Goal: Information Seeking & Learning: Learn about a topic

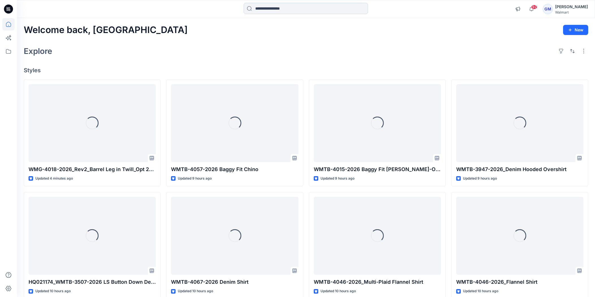
click at [294, 6] on input at bounding box center [306, 8] width 124 height 11
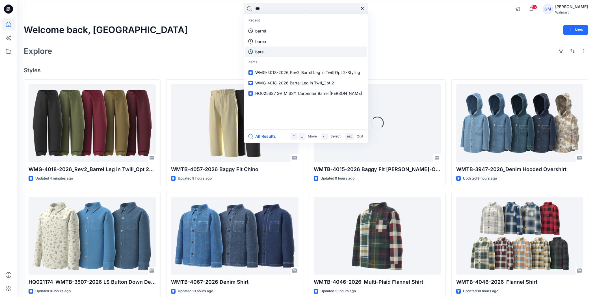
type input "****"
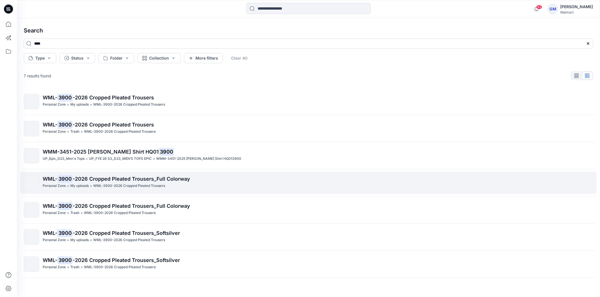
click at [178, 176] on span "-2026 Cropped Pleated Trousers_Full Colorway" at bounding box center [132, 179] width 118 height 6
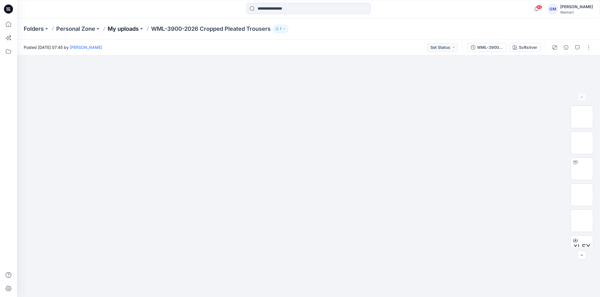
click at [134, 30] on p "My uploads" at bounding box center [123, 29] width 31 height 8
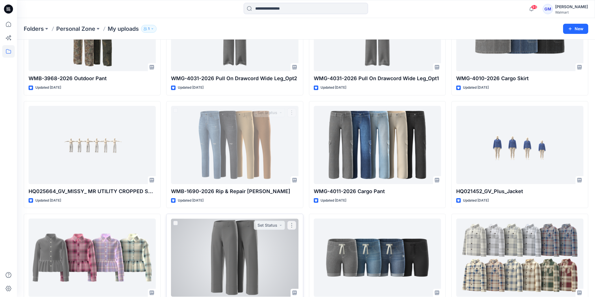
scroll to position [1797, 0]
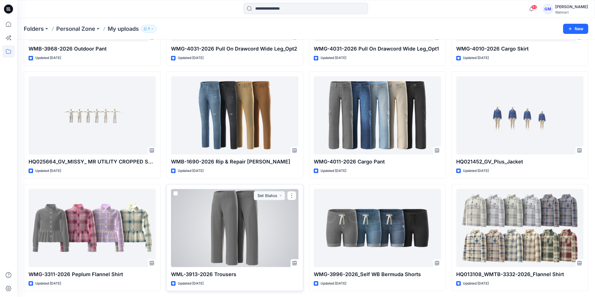
click at [211, 225] on div at bounding box center [234, 228] width 127 height 78
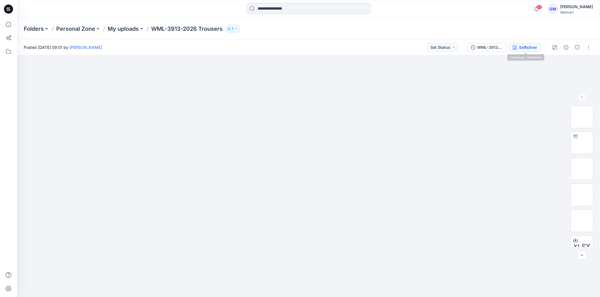
click at [518, 44] on button "Softsilver" at bounding box center [525, 47] width 32 height 9
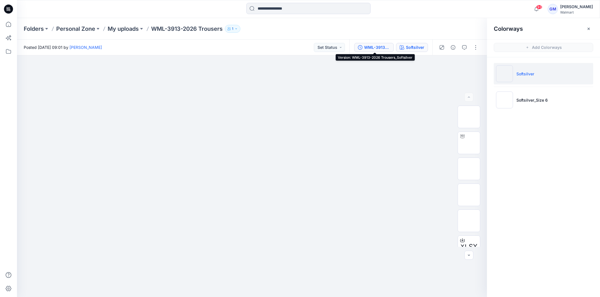
click at [388, 46] on div "WML-3913-2026 Trousers_Softsilver" at bounding box center [377, 47] width 26 height 6
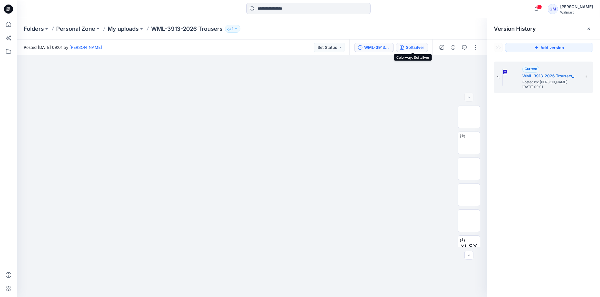
click at [422, 45] on div "Softsilver" at bounding box center [415, 47] width 18 height 6
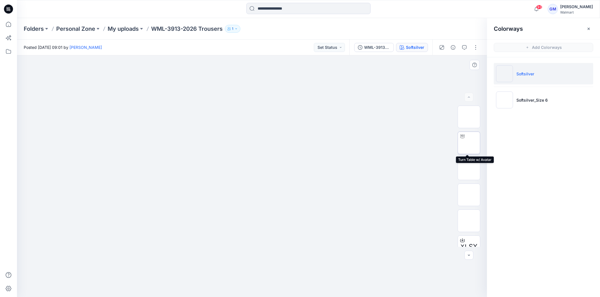
click at [469, 143] on img at bounding box center [469, 143] width 0 height 0
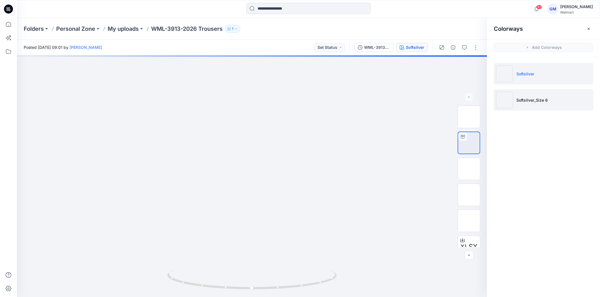
click at [504, 102] on img at bounding box center [504, 100] width 17 height 17
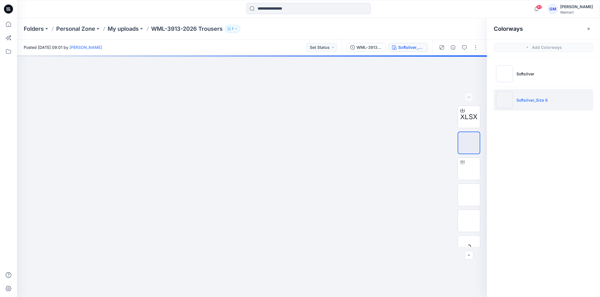
click at [504, 102] on img at bounding box center [504, 100] width 17 height 17
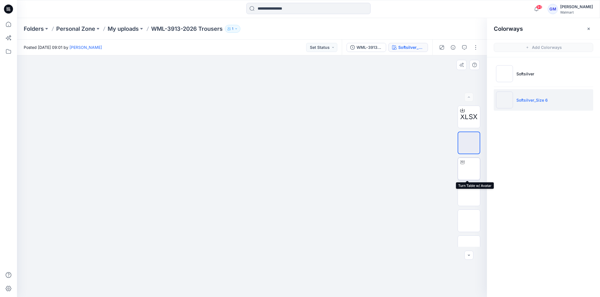
click at [465, 164] on div at bounding box center [462, 162] width 9 height 9
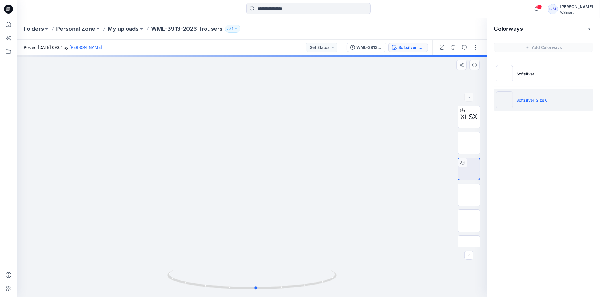
drag, startPoint x: 300, startPoint y: 151, endPoint x: 304, endPoint y: 137, distance: 14.4
click at [502, 77] on img at bounding box center [504, 73] width 17 height 17
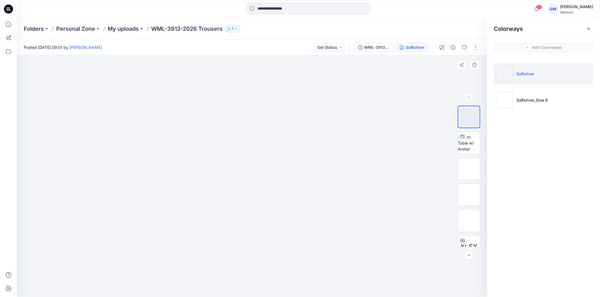
click at [441, 140] on div at bounding box center [252, 176] width 470 height 242
drag, startPoint x: 458, startPoint y: 135, endPoint x: 471, endPoint y: 137, distance: 13.4
click at [469, 137] on div at bounding box center [469, 143] width 23 height 23
click at [472, 138] on img at bounding box center [468, 143] width 21 height 18
